Goal: Navigation & Orientation: Understand site structure

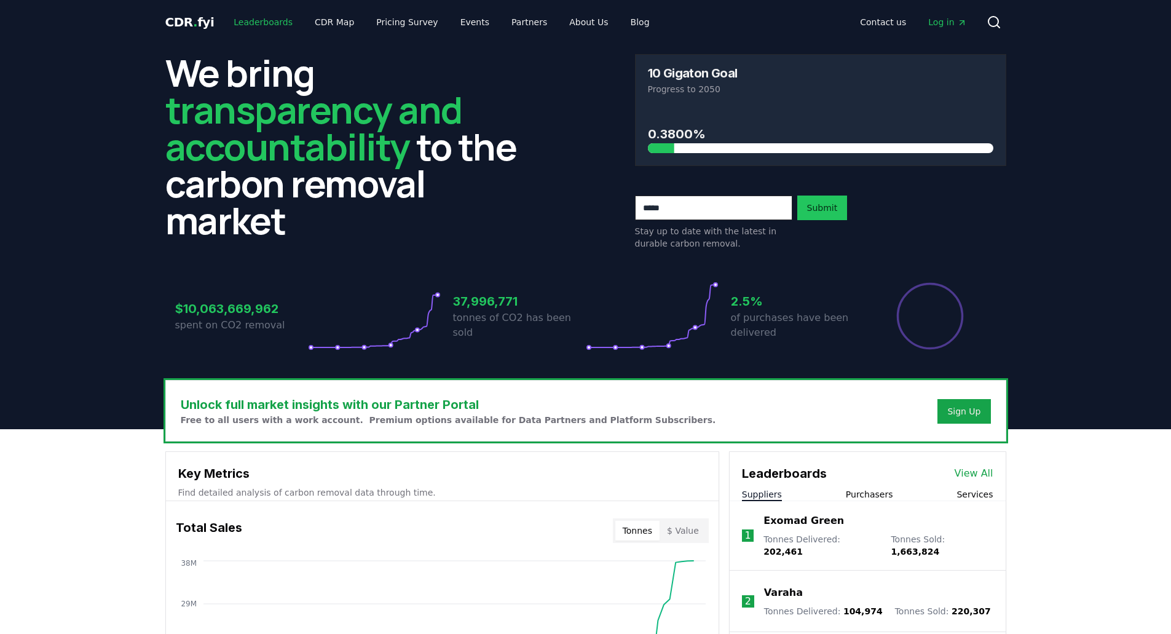
click at [275, 27] on link "Leaderboards" at bounding box center [263, 22] width 79 height 22
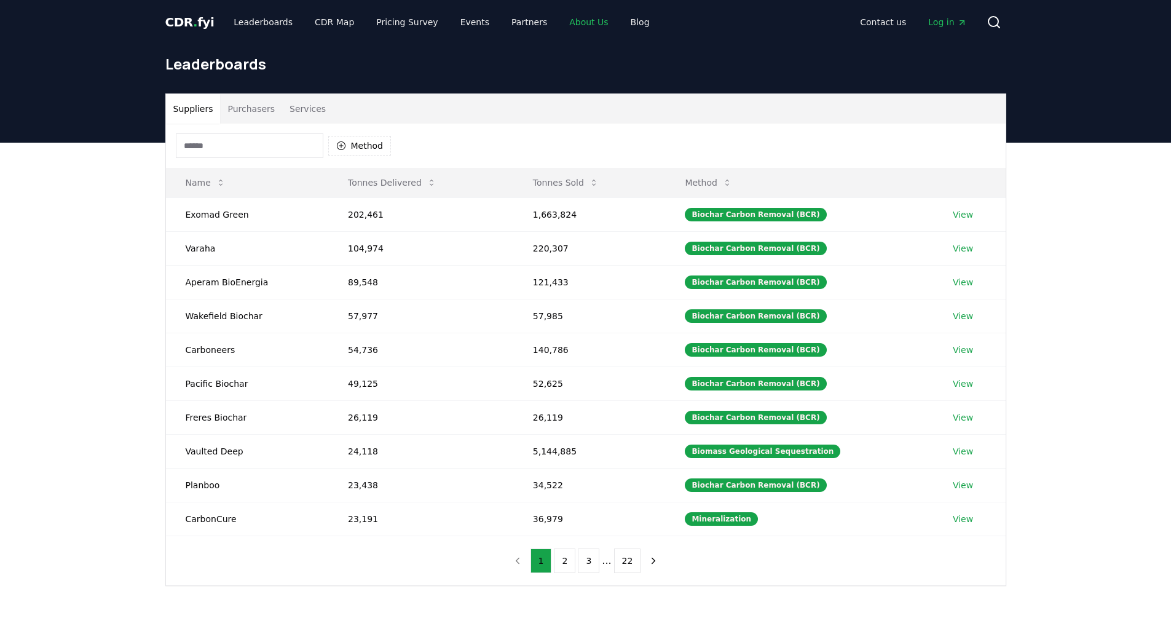
click at [560, 22] on link "About Us" at bounding box center [589, 22] width 58 height 22
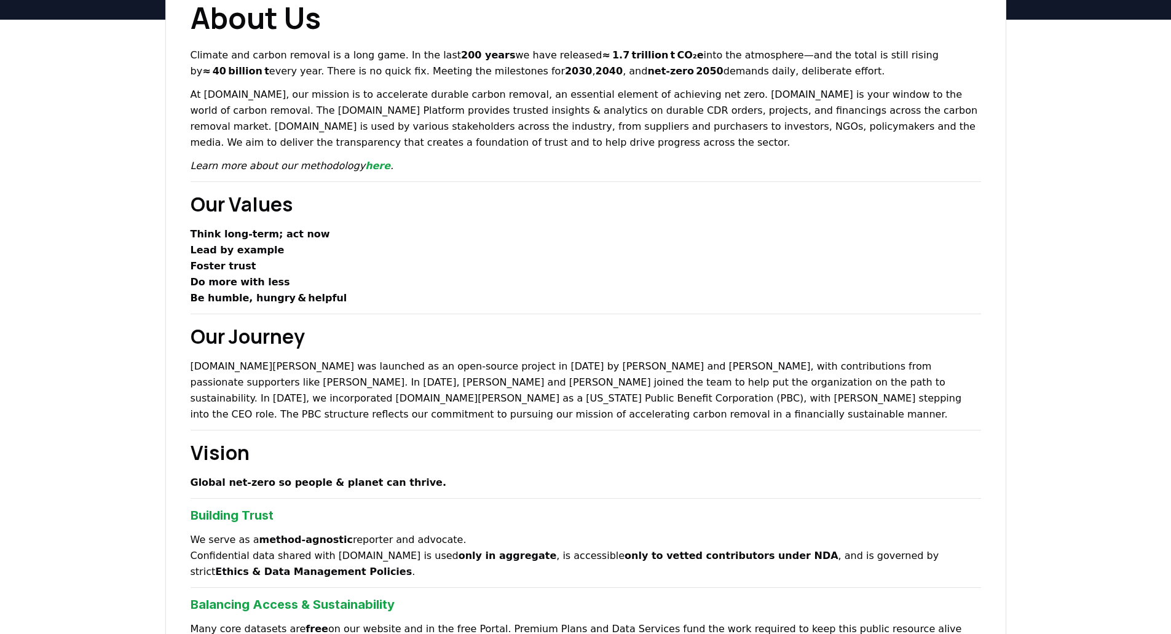
scroll to position [61, 0]
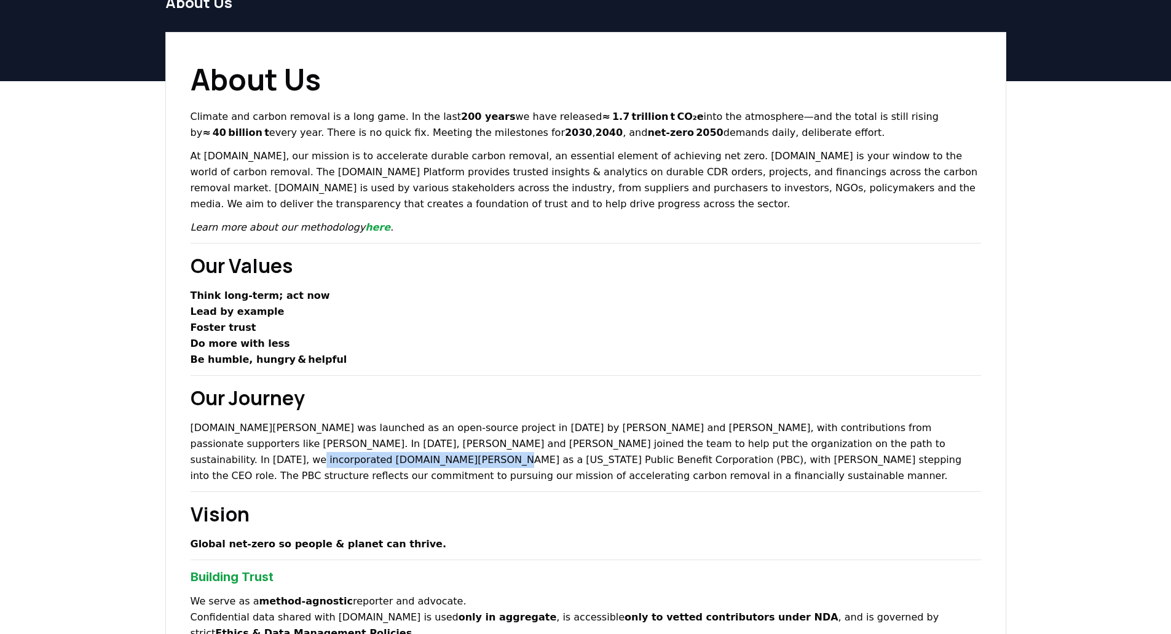
drag, startPoint x: 794, startPoint y: 437, endPoint x: 961, endPoint y: 446, distance: 166.9
click at [961, 446] on p "[DOMAIN_NAME][PERSON_NAME] was launched as an open-source project in [DATE] by …" at bounding box center [586, 452] width 791 height 64
copy p "[US_STATE] Public Benefit Corporation"
